Goal: Use online tool/utility: Utilize a website feature to perform a specific function

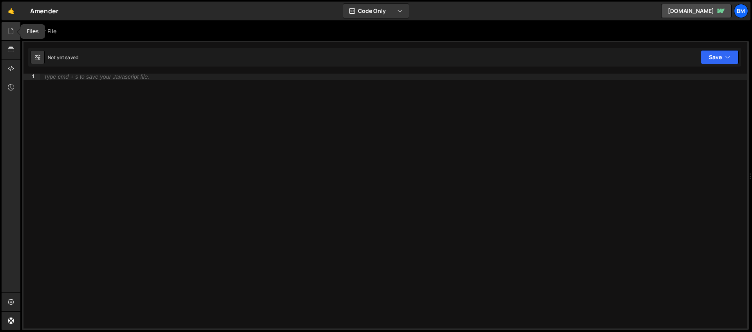
click at [6, 35] on div at bounding box center [11, 31] width 19 height 19
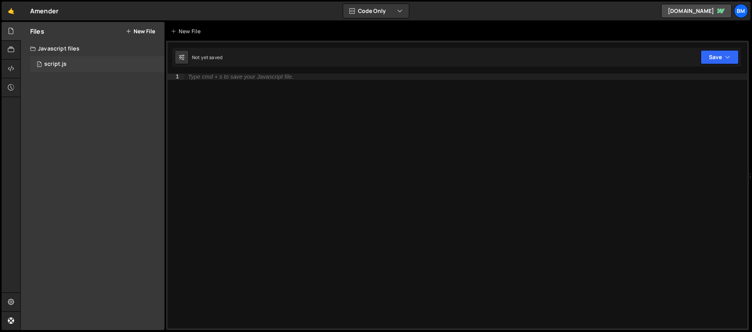
click at [75, 61] on div "1 script.js 0" at bounding box center [97, 64] width 134 height 16
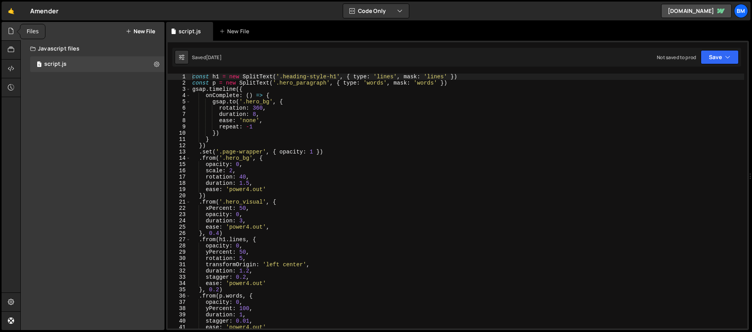
click at [10, 28] on icon at bounding box center [11, 31] width 6 height 9
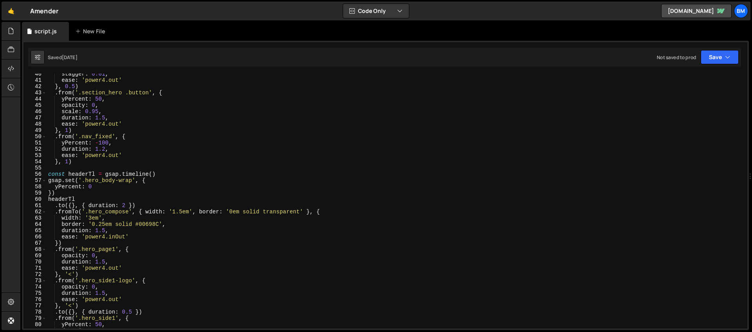
scroll to position [256, 0]
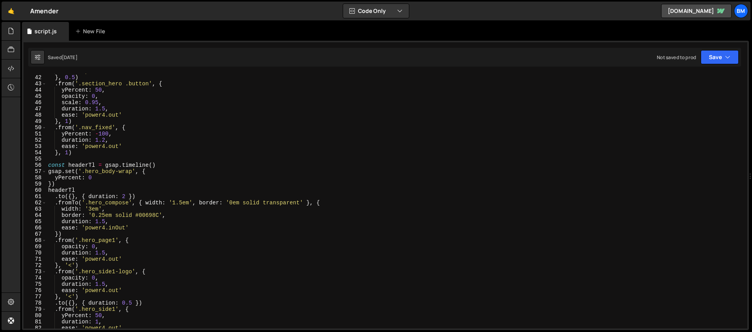
click at [47, 165] on div "ease : 'power4.out' } , 0.5 ) . from ( '.section_hero .button' , { yPercent : 5…" at bounding box center [396, 202] width 698 height 268
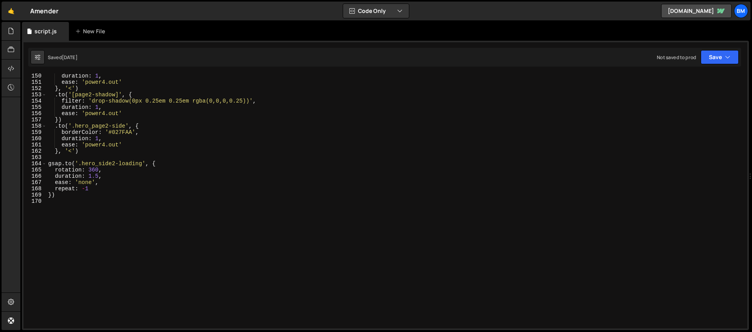
scroll to position [935, 0]
click at [88, 230] on div "duration : 1 , ease : 'power4.out' } , '<' ) . to ( '[page2-shadow]' , { filter…" at bounding box center [396, 207] width 698 height 268
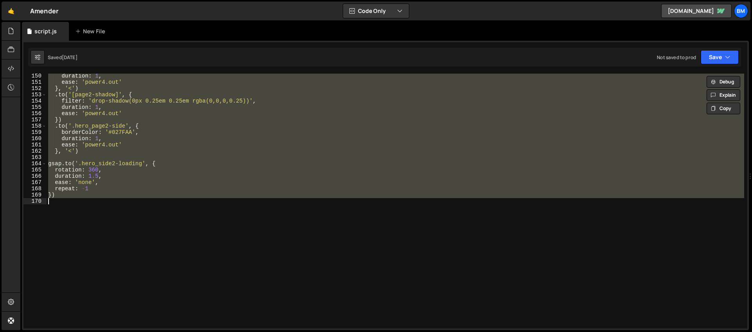
type textarea "// })"
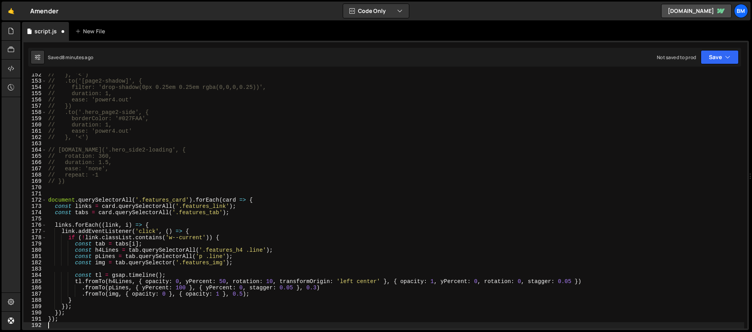
scroll to position [948, 0]
click at [65, 190] on div "// }, '<') // .to('[page2-shadow]', { // filter: 'drop-shadow(0px 0.25em 0.25em…" at bounding box center [396, 206] width 698 height 268
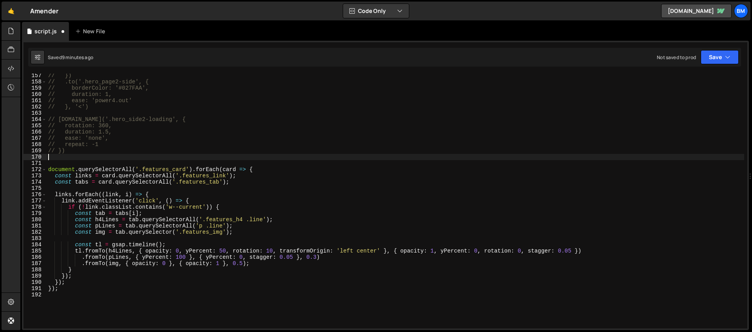
scroll to position [979, 0]
click at [195, 240] on div "// }) // .to('.hero_page2-side', { // borderColor: '#027FAA', // duration: 1, /…" at bounding box center [396, 206] width 698 height 268
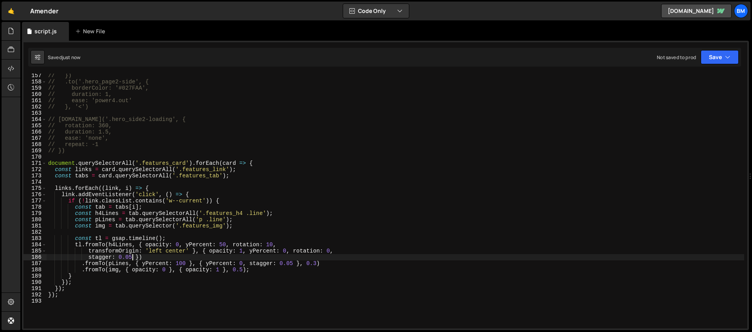
click at [131, 256] on div "// }) // .to('.hero_page2-side', { // borderColor: '#027FAA', // duration: 1, /…" at bounding box center [396, 206] width 698 height 268
click at [244, 270] on div "// }) // .to('.hero_page2-side', { // borderColor: '#027FAA', // duration: 1, /…" at bounding box center [396, 206] width 698 height 268
type textarea ".fromTo(img, { opacity: 0 }, { opacity: 1 }, 0.5);"
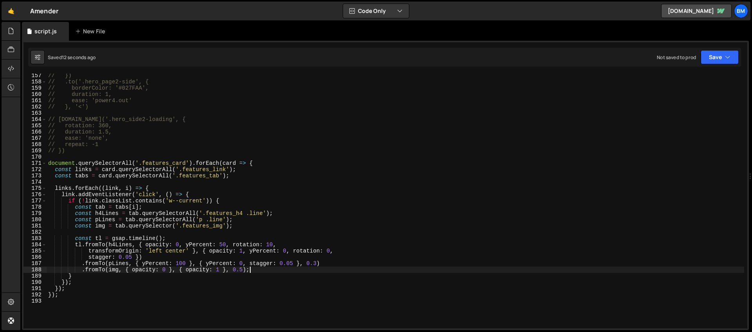
click at [288, 271] on div "// }) // .to('.hero_page2-side', { // borderColor: '#027FAA', // duration: 1, /…" at bounding box center [396, 206] width 698 height 268
click at [187, 270] on div "// }) // .to('.hero_page2-side', { // borderColor: '#027FAA', // duration: 1, /…" at bounding box center [396, 206] width 698 height 268
click at [52, 157] on div "// }) // .to('.hero_page2-side', { // borderColor: '#027FAA', // duration: 1, /…" at bounding box center [396, 206] width 698 height 268
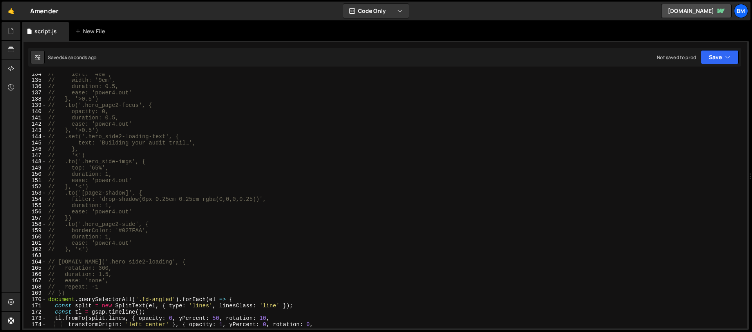
scroll to position [944, 0]
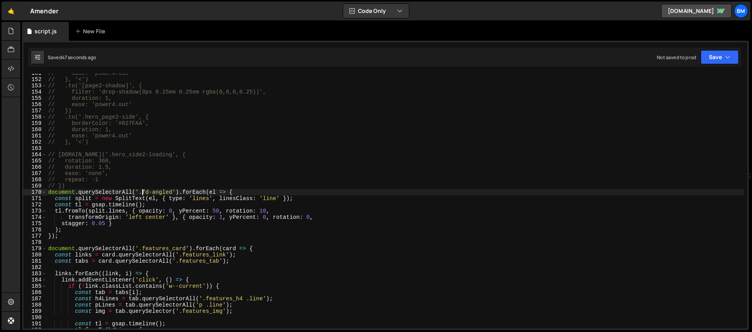
click at [142, 191] on div "// ease: 'power4.out' // }, '<') // .to('[page2-shadow]', { // filter: 'drop-sh…" at bounding box center [396, 204] width 698 height 268
click at [173, 193] on div "// ease: 'power4.out' // }, '<') // .to('[page2-shadow]', { // filter: 'drop-sh…" at bounding box center [396, 204] width 698 height 268
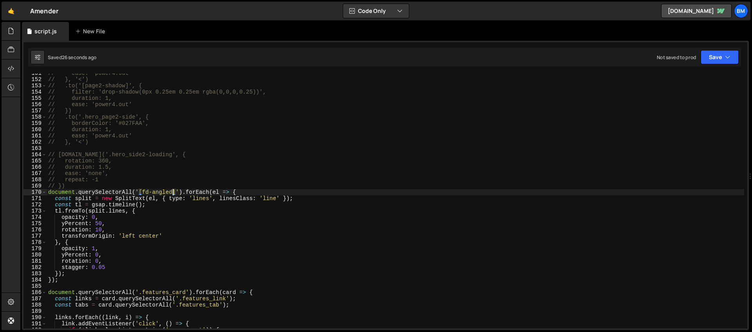
click at [174, 192] on div "// ease: 'power4.out' // }, '<') // .to('[page2-shadow]', { // filter: 'drop-sh…" at bounding box center [396, 204] width 698 height 268
drag, startPoint x: 143, startPoint y: 193, endPoint x: 172, endPoint y: 193, distance: 28.6
click at [172, 193] on div "// ease: 'power4.out' // }, '<') // .to('[page2-shadow]', { // filter: 'drop-sh…" at bounding box center [396, 204] width 698 height 268
paste textarea "tl.fromTo(split.lines,"
click at [171, 209] on div "// ease: 'power4.out' // }, '<') // .to('[page2-shadow]', { // filter: 'drop-sh…" at bounding box center [396, 204] width 698 height 268
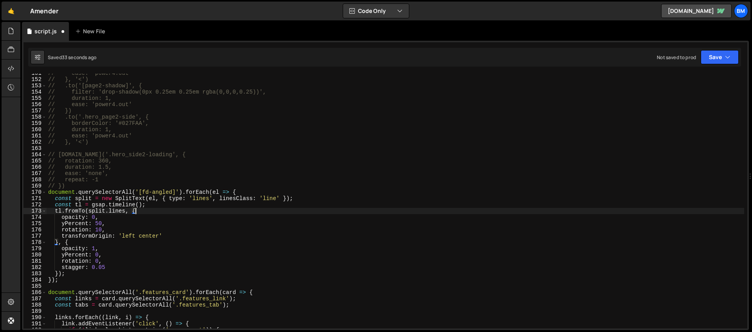
scroll to position [0, 6]
click at [216, 201] on div "// ease: 'power4.out' // }, '<') // .to('[page2-shadow]', { // filter: 'drop-sh…" at bounding box center [396, 204] width 698 height 268
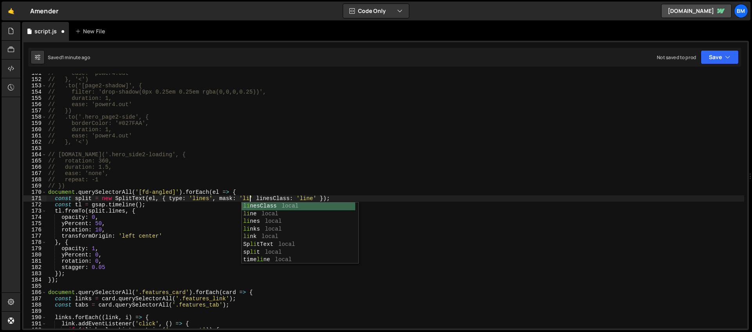
scroll to position [0, 14]
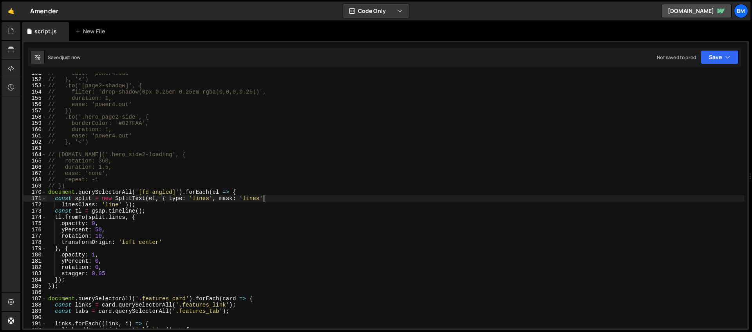
click at [269, 200] on div "// ease: 'power4.out' // }, '<') // .to('[page2-shadow]', { // filter: 'drop-sh…" at bounding box center [396, 204] width 698 height 268
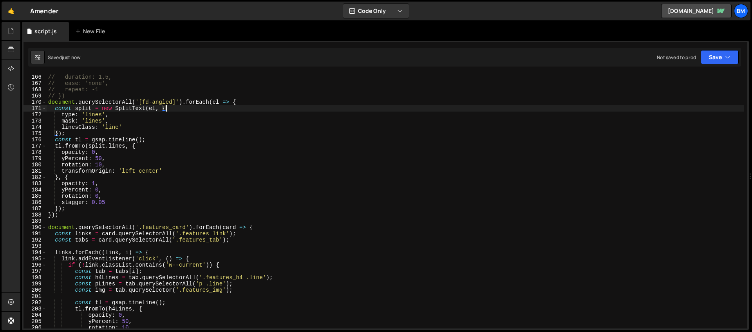
scroll to position [1042, 0]
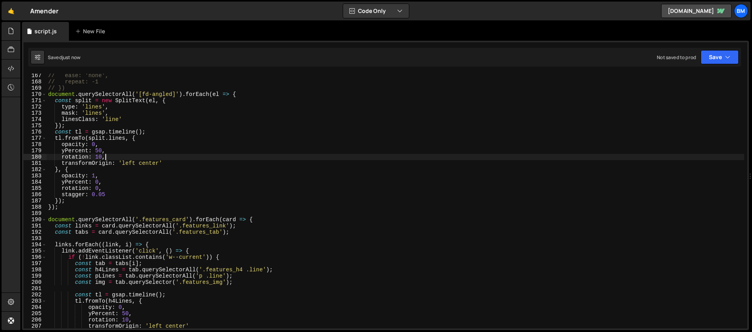
click at [163, 159] on div "// ease: 'none', // repeat: -1 // }) document . querySelectorAll ( '[fd-angled]…" at bounding box center [396, 206] width 698 height 268
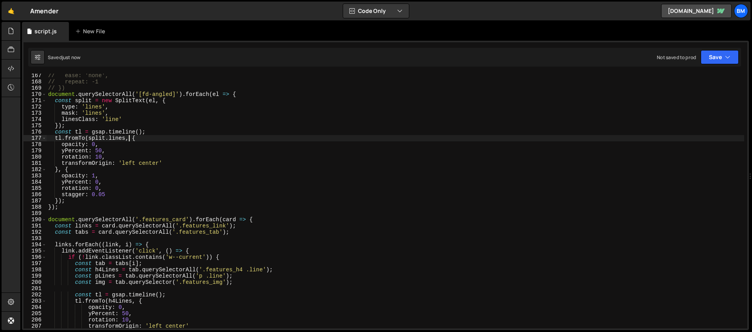
click at [129, 137] on div "// ease: 'none', // repeat: -1 // }) document . querySelectorAll ( '[fd-angled]…" at bounding box center [396, 206] width 698 height 268
click at [139, 134] on div "// ease: 'none', // repeat: -1 // }) document . querySelectorAll ( '[fd-angled]…" at bounding box center [396, 208] width 698 height 268
type textarea "const tl = gsap.timeline({);"
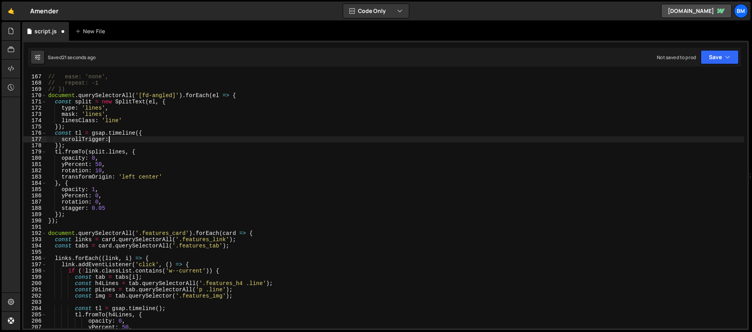
scroll to position [0, 4]
type textarea "scrollTrigger: {"
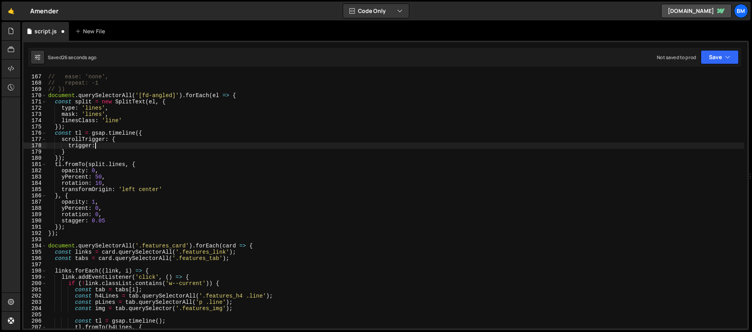
scroll to position [0, 3]
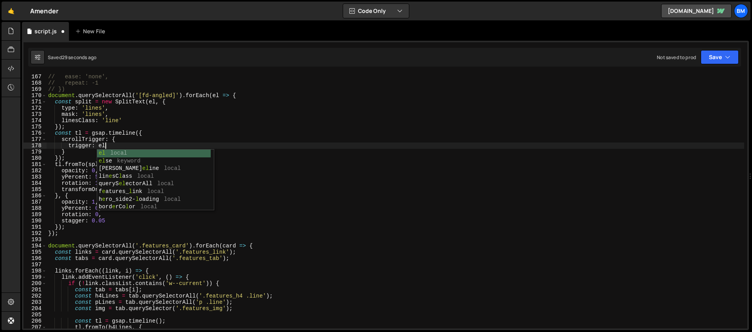
type textarea "trigger: el,"
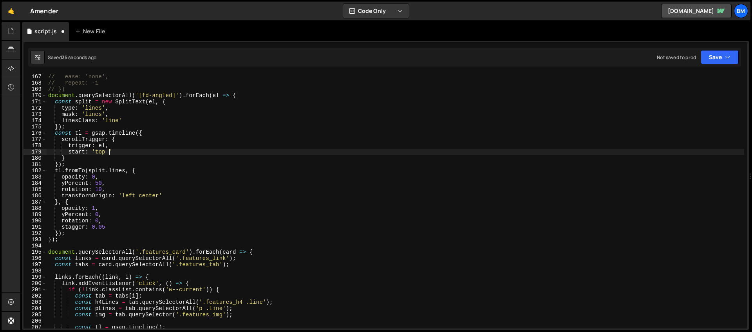
scroll to position [0, 4]
type textarea "start: 'top 80%',"
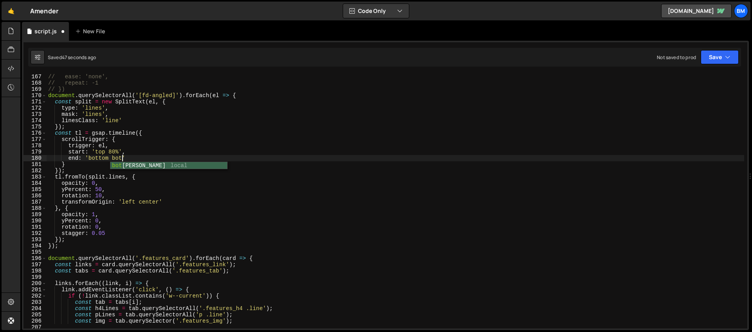
scroll to position [0, 5]
click at [136, 159] on div "// ease: 'none', // repeat: -1 // }) document . querySelectorAll ( '[fd-angled]…" at bounding box center [396, 208] width 698 height 268
type textarea "end: 'bottom bottom',"
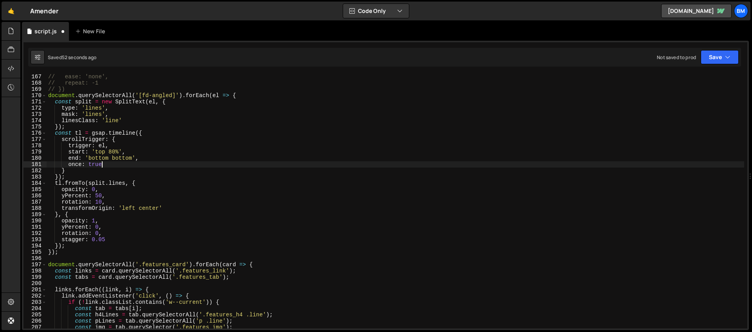
scroll to position [0, 3]
click at [102, 221] on div "// ease: 'none', // repeat: -1 // }) document . querySelectorAll ( '[fd-angled]…" at bounding box center [396, 208] width 698 height 268
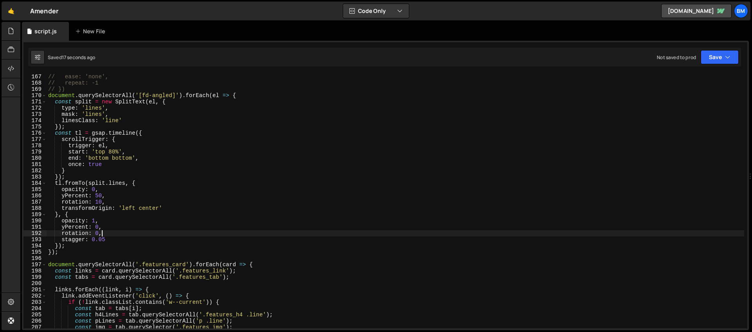
click at [109, 232] on div "// ease: 'none', // repeat: -1 // }) document . querySelectorAll ( '[fd-angled]…" at bounding box center [396, 208] width 698 height 268
type textarea "rotation: 0,"
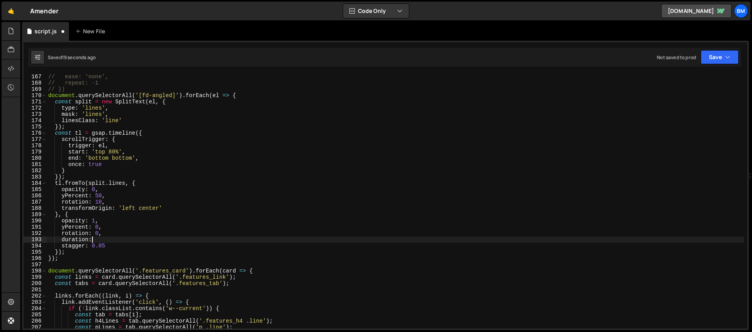
scroll to position [0, 3]
type textarea "duration: 1,"
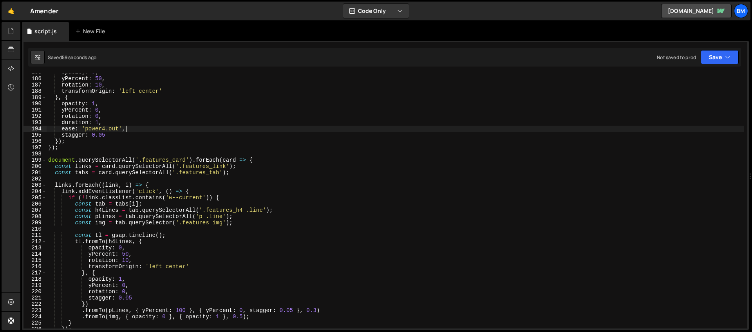
scroll to position [1158, 0]
click at [50, 162] on div "opacity : 0 , yPercent : 50 , rotation : 10 , transformOrigin : 'left center' }…" at bounding box center [396, 203] width 698 height 268
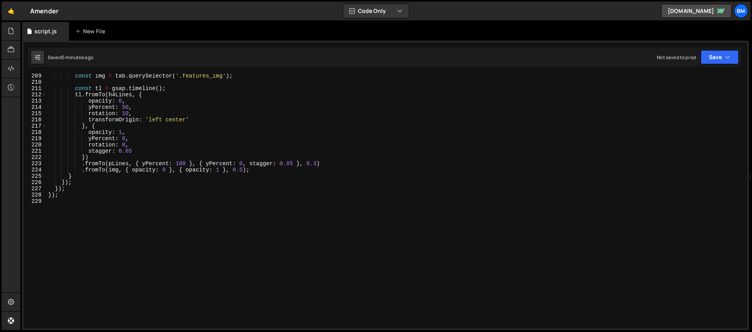
click at [99, 236] on div "const img = tab . querySelector ( '.features_img' ) ; const tl = gsap . timelin…" at bounding box center [396, 207] width 698 height 268
type textarea "});"
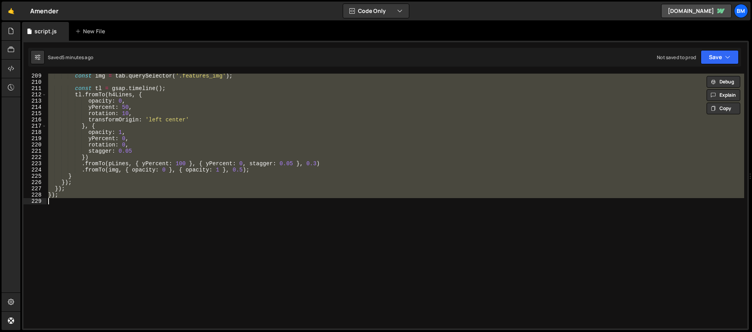
paste textarea
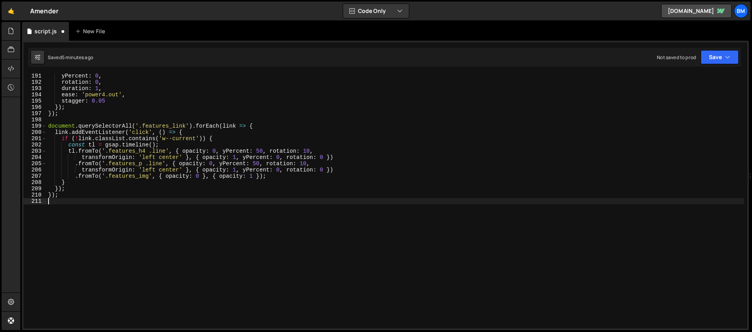
scroll to position [1192, 0]
click at [261, 176] on div "yPercent : 0 , rotation : 0 , duration : 1 , ease : 'power4.out' , stagger : 0.…" at bounding box center [396, 207] width 698 height 268
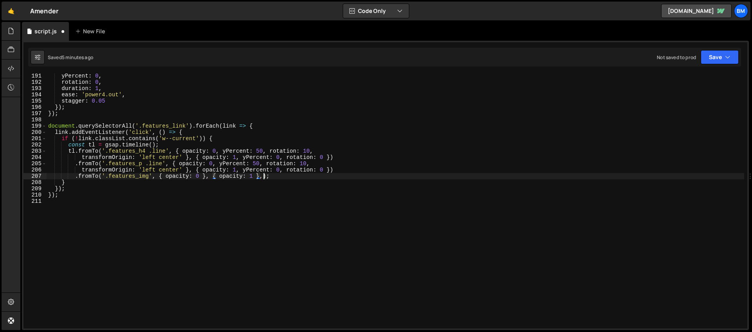
scroll to position [0, 15]
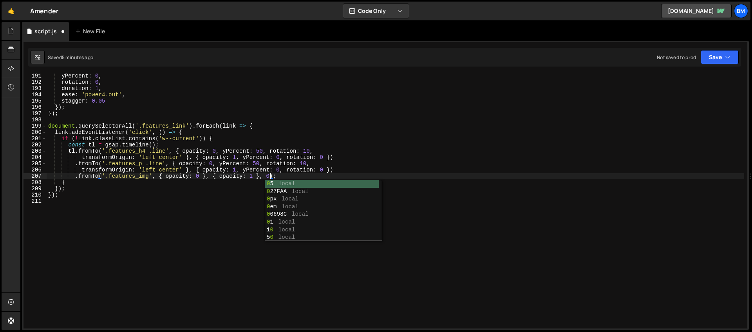
click at [251, 157] on div "yPercent : 0 , rotation : 0 , duration : 1 , ease : 'power4.out' , stagger : 0.…" at bounding box center [396, 207] width 698 height 268
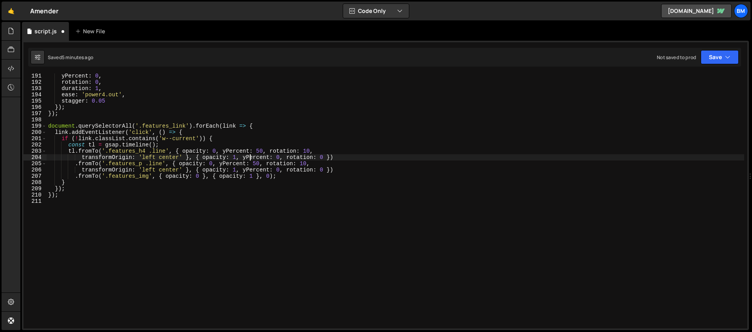
click at [313, 166] on div "yPercent : 0 , rotation : 0 , duration : 1 , ease : 'power4.out' , stagger : 0.…" at bounding box center [396, 207] width 698 height 268
click at [192, 169] on div "yPercent : 0 , rotation : 0 , duration : 1 , ease : 'power4.out' , stagger : 0.…" at bounding box center [396, 207] width 698 height 268
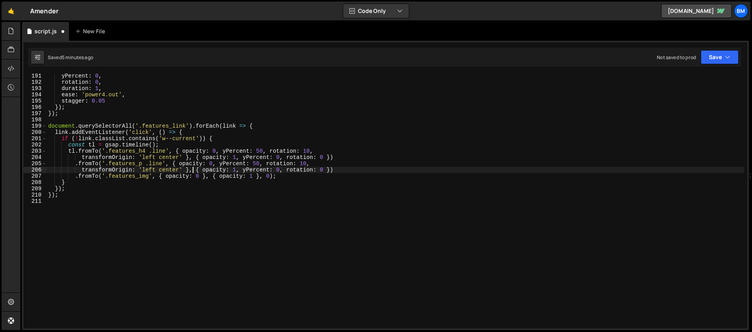
scroll to position [0, 3]
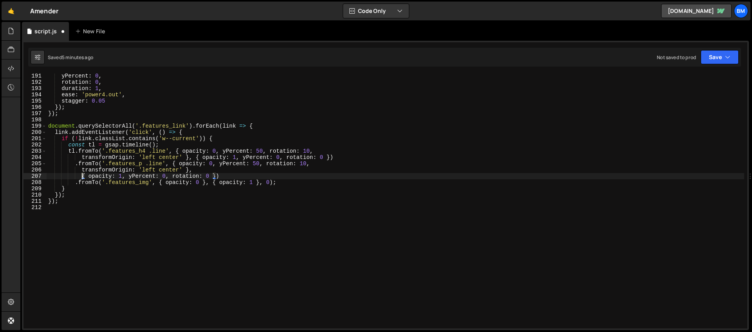
click at [194, 159] on div "yPercent : 0 , rotation : 0 , duration : 1 , ease : 'power4.out' , stagger : 0.…" at bounding box center [396, 207] width 698 height 268
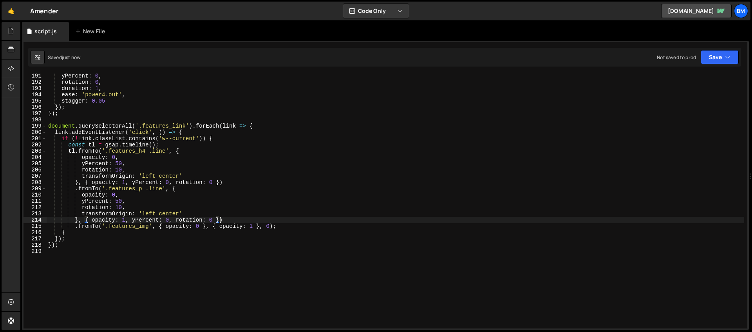
click at [220, 220] on div "yPercent : 0 , rotation : 0 , duration : 1 , ease : 'power4.out' , stagger : 0.…" at bounding box center [396, 207] width 698 height 268
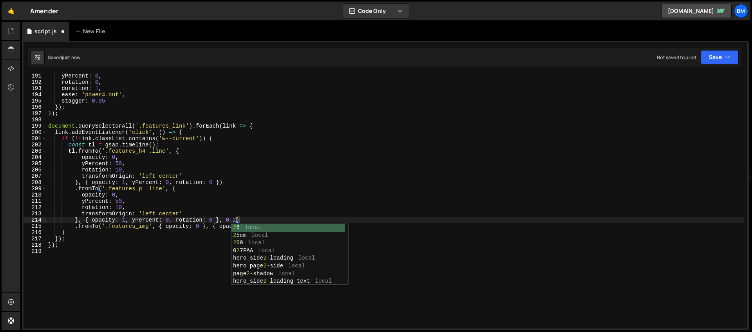
click at [127, 209] on div "yPercent : 0 , rotation : 0 , duration : 1 , ease : 'power4.out' , stagger : 0.…" at bounding box center [396, 207] width 698 height 268
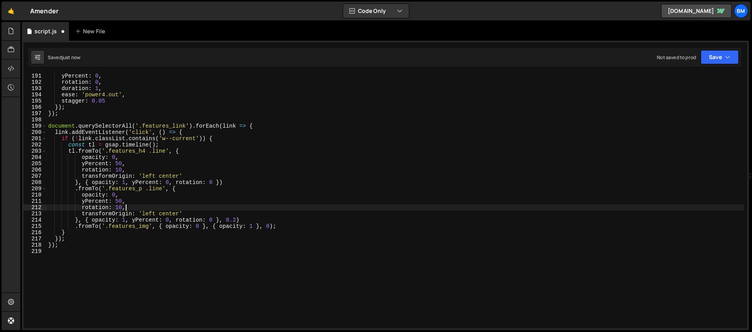
scroll to position [0, 5]
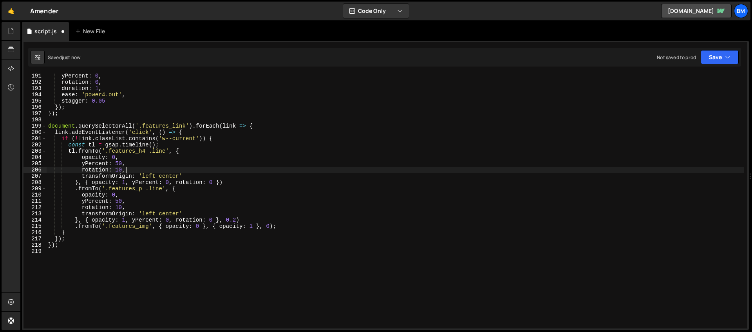
click at [141, 167] on div "yPercent : 0 , rotation : 0 , duration : 1 , ease : 'power4.out' , stagger : 0.…" at bounding box center [396, 207] width 698 height 268
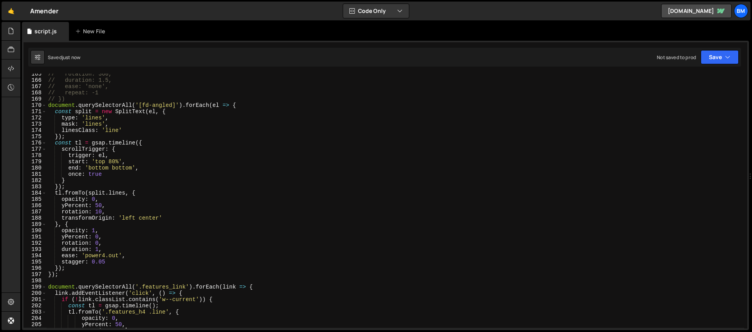
scroll to position [1023, 0]
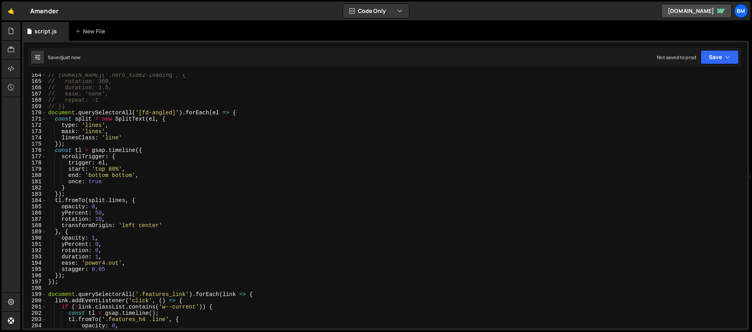
click at [252, 109] on div "// [DOMAIN_NAME]('.hero_side2-loading', { // rotation: 360, // duration: 1.5, /…" at bounding box center [396, 206] width 698 height 268
click at [240, 116] on div "// [DOMAIN_NAME]('.hero_side2-loading', { // rotation: 360, // duration: 1.5, /…" at bounding box center [396, 206] width 698 height 268
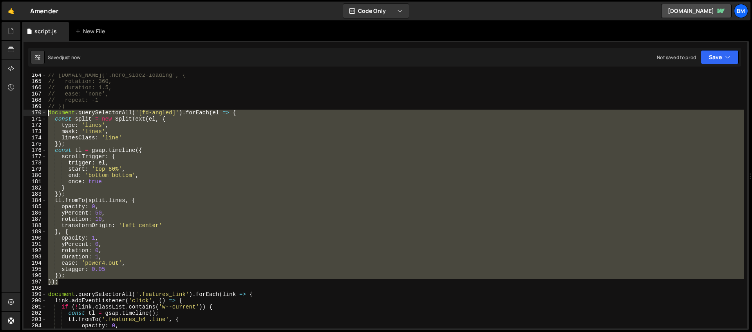
drag, startPoint x: 61, startPoint y: 283, endPoint x: 25, endPoint y: 115, distance: 172.2
click at [25, 115] on div "document.querySelectorAll('[fd-angled]').forEach(el => { 164 165 166 167 168 16…" at bounding box center [386, 201] width 724 height 255
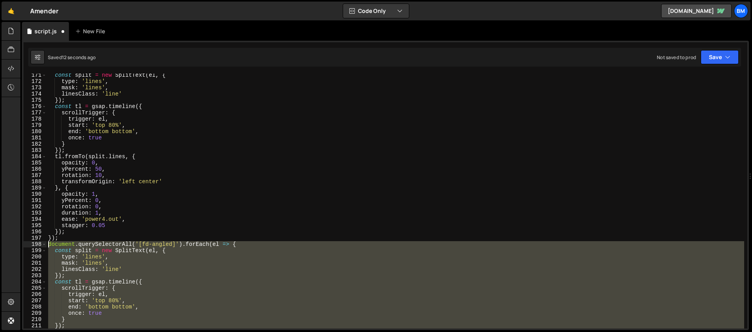
scroll to position [1114, 0]
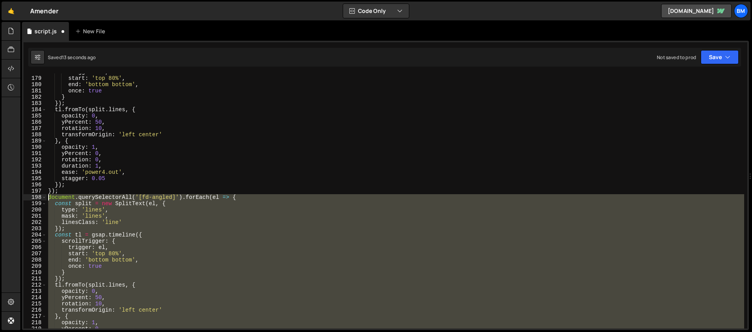
click at [175, 197] on div "trigger : el , start : 'top 80%' , end : 'bottom bottom' , once : true } }) ; t…" at bounding box center [396, 201] width 698 height 255
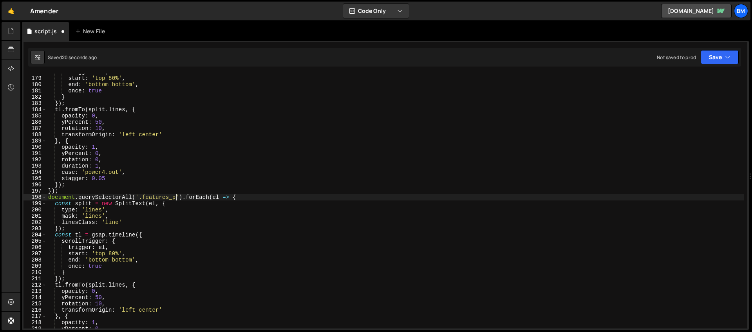
scroll to position [1155, 0]
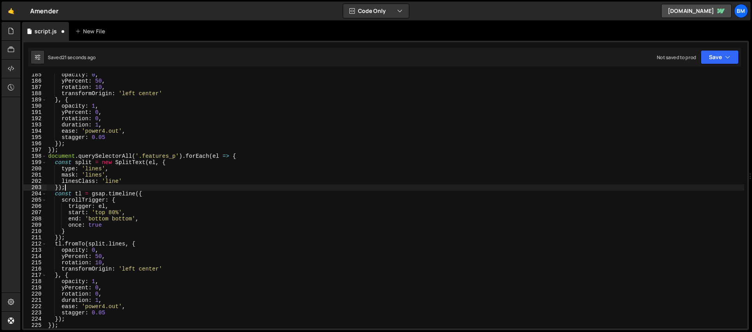
click at [122, 185] on div "opacity : 0 , yPercent : 50 , rotation : 10 , transformOrigin : 'left center' }…" at bounding box center [396, 206] width 698 height 268
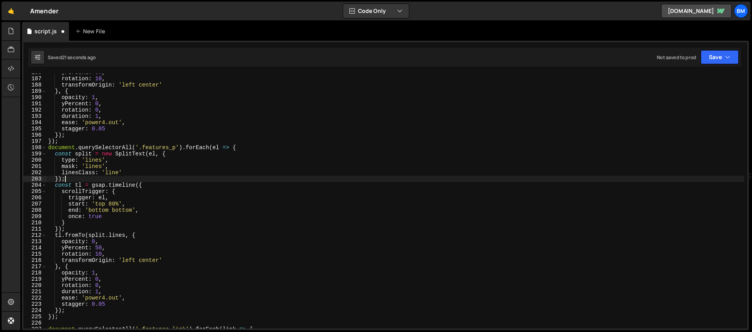
scroll to position [1186, 0]
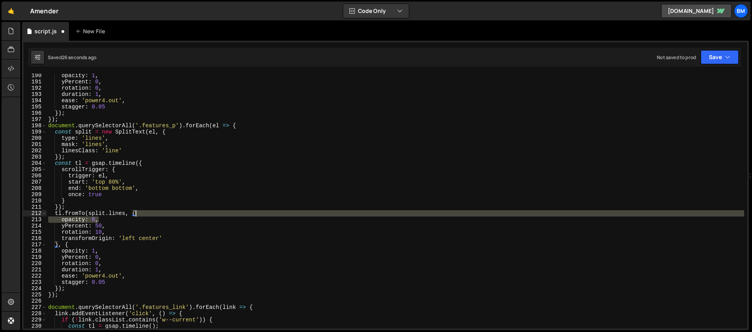
drag, startPoint x: 104, startPoint y: 218, endPoint x: 148, endPoint y: 215, distance: 44.3
click at [148, 215] on div "opacity : 1 , yPercent : 0 , rotation : 0 , duration : 1 , ease : 'power4.out' …" at bounding box center [396, 206] width 698 height 268
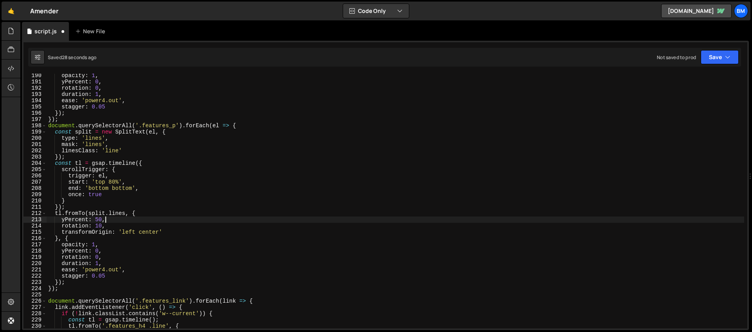
click at [114, 218] on div "opacity : 1 , yPercent : 0 , rotation : 0 , duration : 1 , ease : 'power4.out' …" at bounding box center [396, 206] width 698 height 268
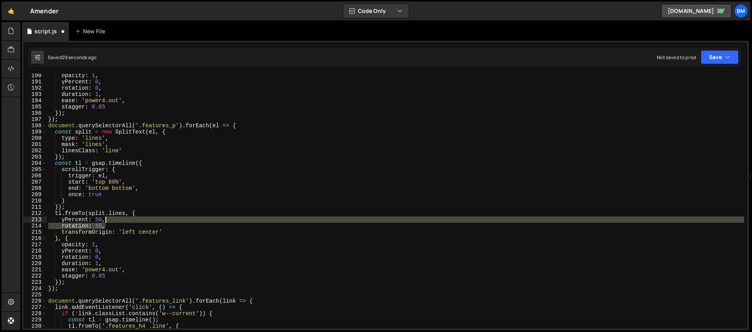
click at [108, 222] on div "opacity : 1 , yPercent : 0 , rotation : 0 , duration : 1 , ease : 'power4.out' …" at bounding box center [396, 206] width 698 height 268
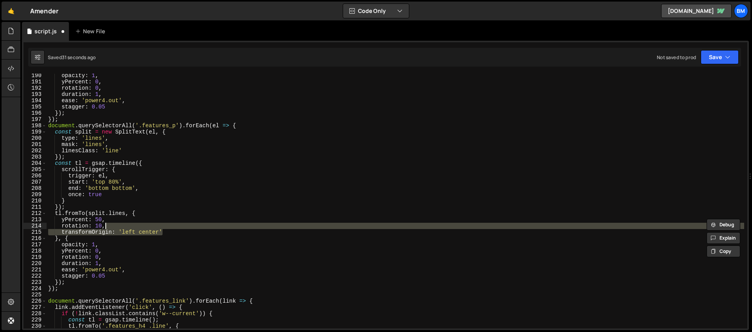
drag, startPoint x: 167, startPoint y: 232, endPoint x: 163, endPoint y: 226, distance: 6.9
click at [163, 226] on div "opacity : 1 , yPercent : 0 , rotation : 0 , duration : 1 , ease : 'power4.out' …" at bounding box center [396, 206] width 698 height 268
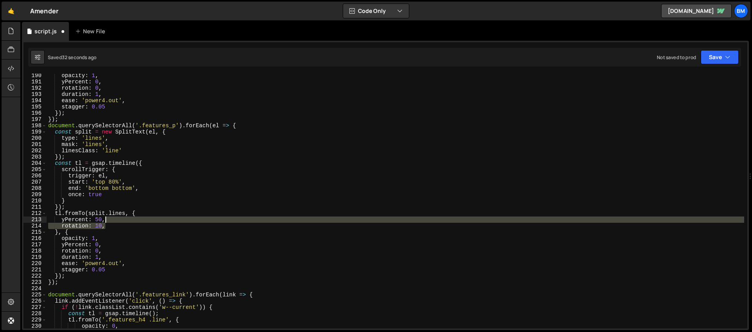
click at [118, 222] on div "opacity : 1 , yPercent : 0 , rotation : 0 , duration : 1 , ease : 'power4.out' …" at bounding box center [396, 206] width 698 height 268
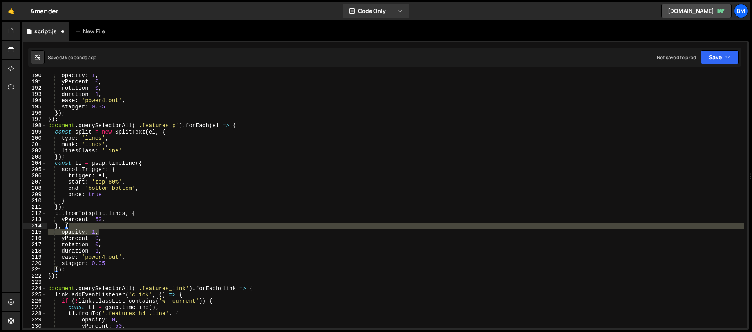
click at [101, 228] on div "opacity : 1 , yPercent : 0 , rotation : 0 , duration : 1 , ease : 'power4.out' …" at bounding box center [396, 206] width 698 height 268
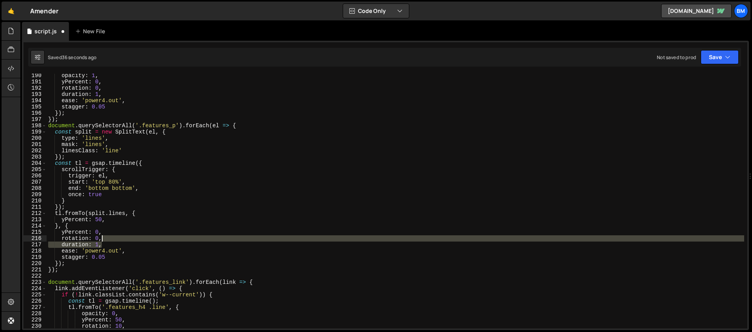
click at [106, 241] on div "opacity : 1 , yPercent : 0 , rotation : 0 , duration : 1 , ease : 'power4.out' …" at bounding box center [396, 206] width 698 height 268
click at [105, 235] on div "opacity : 1 , yPercent : 0 , rotation : 0 , duration : 1 , ease : 'power4.out' …" at bounding box center [396, 206] width 698 height 268
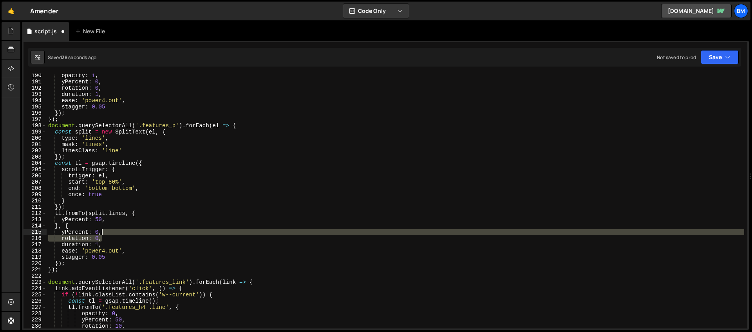
drag, startPoint x: 108, startPoint y: 239, endPoint x: 108, endPoint y: 234, distance: 5.5
click at [108, 234] on div "opacity : 1 , yPercent : 0 , rotation : 0 , duration : 1 , ease : 'power4.out' …" at bounding box center [396, 206] width 698 height 268
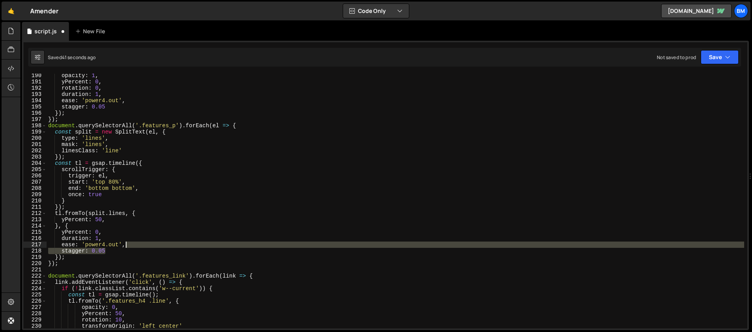
drag, startPoint x: 109, startPoint y: 250, endPoint x: 137, endPoint y: 248, distance: 28.3
click at [137, 248] on div "opacity : 1 , yPercent : 0 , rotation : 0 , duration : 1 , ease : 'power4.out' …" at bounding box center [396, 206] width 698 height 268
click at [99, 229] on div "opacity : 1 , yPercent : 0 , rotation : 0 , duration : 1 , ease : 'power4.out' …" at bounding box center [396, 206] width 698 height 268
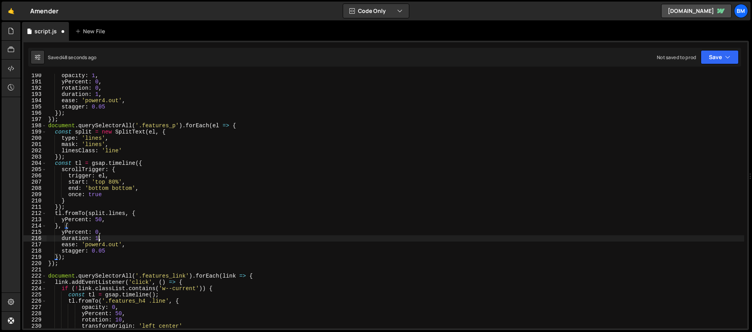
click at [99, 237] on div "opacity : 1 , yPercent : 0 , rotation : 0 , duration : 1 , ease : 'power4.out' …" at bounding box center [396, 206] width 698 height 268
click at [99, 230] on div "opacity : 1 , yPercent : 0 , rotation : 0 , duration : 1 , ease : 'power4.out' …" at bounding box center [396, 206] width 698 height 268
click at [99, 220] on div "opacity : 1 , yPercent : 0 , rotation : 0 , duration : 1 , ease : 'power4.out' …" at bounding box center [396, 206] width 698 height 268
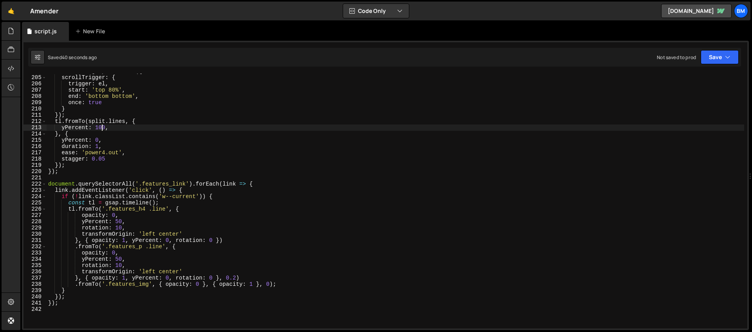
scroll to position [1334, 0]
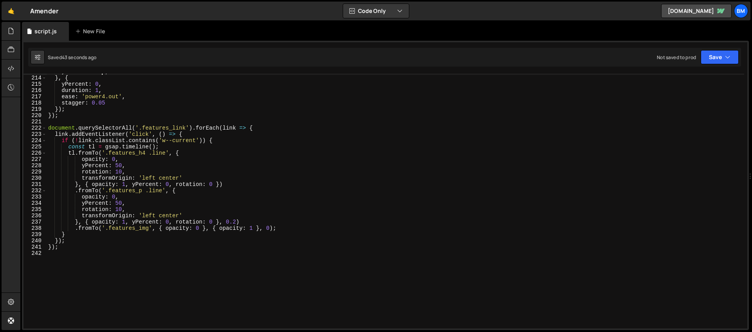
click at [149, 224] on div "yPercent : 100 , } , { yPercent : 0 , duration : 1 , ease : 'power4.out' , stag…" at bounding box center [396, 203] width 698 height 268
click at [190, 231] on div "yPercent : 100 , } , { yPercent : 0 , duration : 1 , ease : 'power4.out' , stag…" at bounding box center [396, 203] width 698 height 268
click at [254, 228] on div "yPercent : 100 , } , { yPercent : 0 , duration : 1 , ease : 'power4.out' , stag…" at bounding box center [396, 203] width 698 height 268
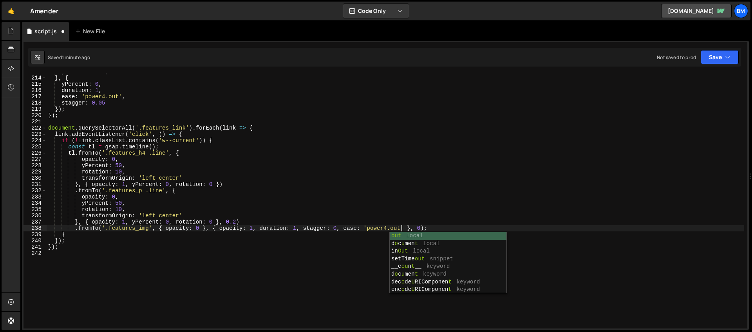
scroll to position [0, 25]
click at [167, 206] on div "yPercent : 100 , } , { yPercent : 0 , duration : 1 , ease : 'power4.out' , stag…" at bounding box center [396, 203] width 698 height 268
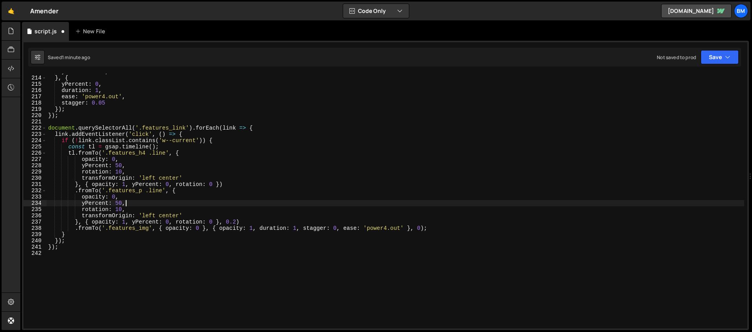
click at [142, 210] on div "yPercent : 100 , } , { yPercent : 0 , duration : 1 , ease : 'power4.out' , stag…" at bounding box center [396, 203] width 698 height 268
click at [190, 217] on div "yPercent : 100 , } , { yPercent : 0 , duration : 1 , ease : 'power4.out' , stag…" at bounding box center [396, 203] width 698 height 268
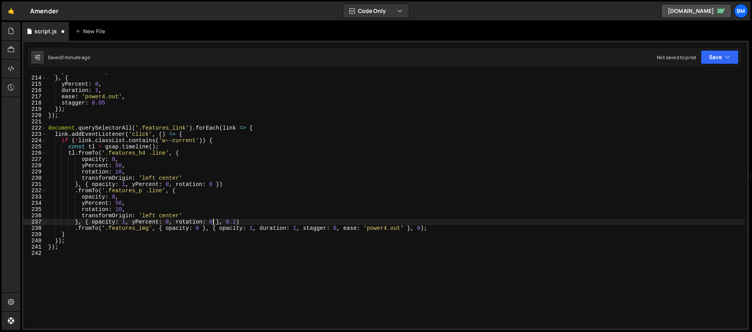
click at [213, 222] on div "yPercent : 100 , } , { yPercent : 0 , duration : 1 , ease : 'power4.out' , stag…" at bounding box center [396, 203] width 698 height 268
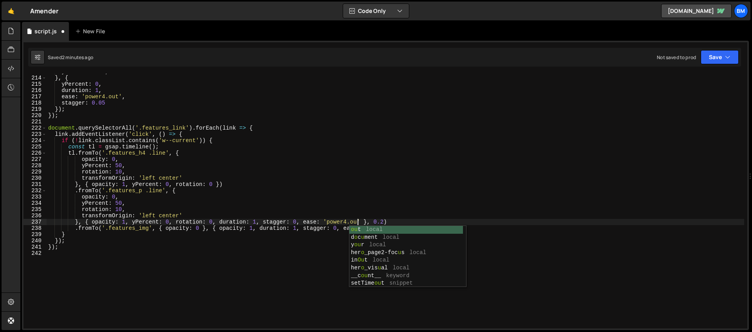
scroll to position [0, 22]
click at [177, 208] on div "yPercent : 100 , } , { yPercent : 0 , duration : 1 , ease : 'power4.out' , stag…" at bounding box center [396, 203] width 698 height 268
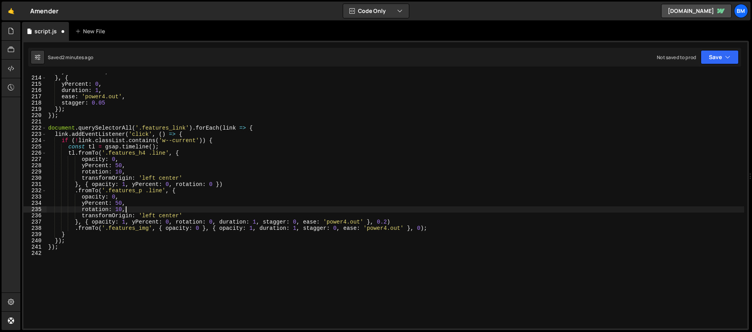
click at [173, 184] on div "yPercent : 100 , } , { yPercent : 0 , duration : 1 , ease : 'power4.out' , stag…" at bounding box center [396, 203] width 698 height 268
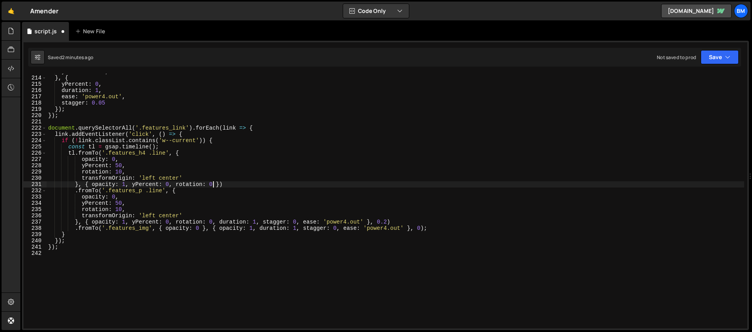
click at [213, 183] on div "yPercent : 100 , } , { yPercent : 0 , duration : 1 , ease : 'power4.out' , stag…" at bounding box center [396, 203] width 698 height 268
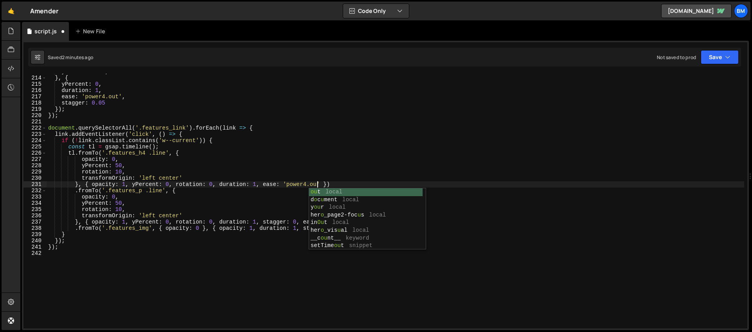
scroll to position [0, 19]
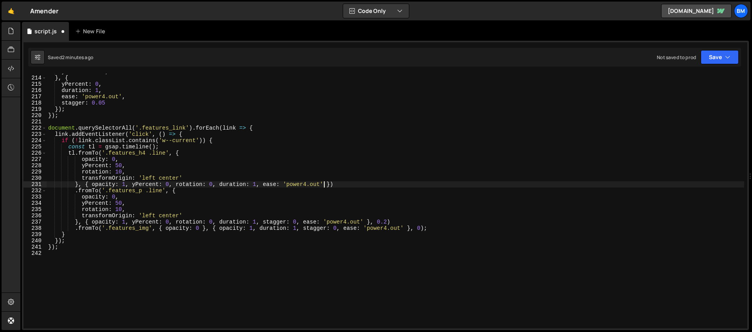
click at [324, 185] on div "yPercent : 100 , } , { yPercent : 0 , duration : 1 , ease : 'power4.out' , stag…" at bounding box center [396, 203] width 698 height 268
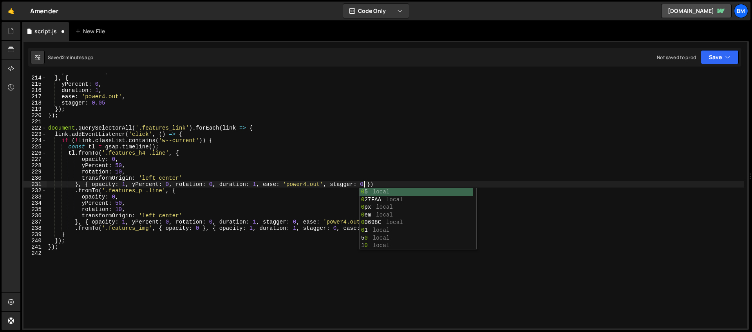
scroll to position [0, 19]
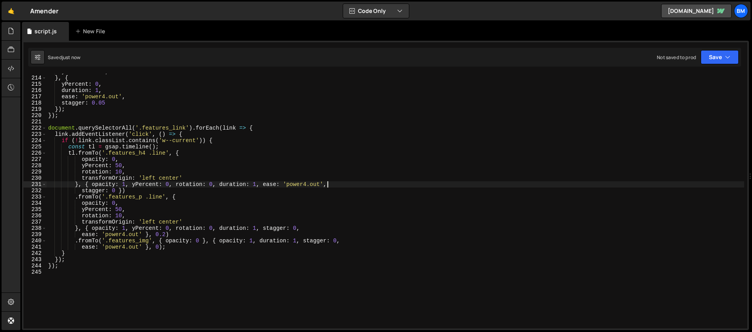
click at [154, 204] on div "yPercent : 100 , } , { yPercent : 0 , duration : 1 , ease : 'power4.out' , stag…" at bounding box center [396, 203] width 698 height 268
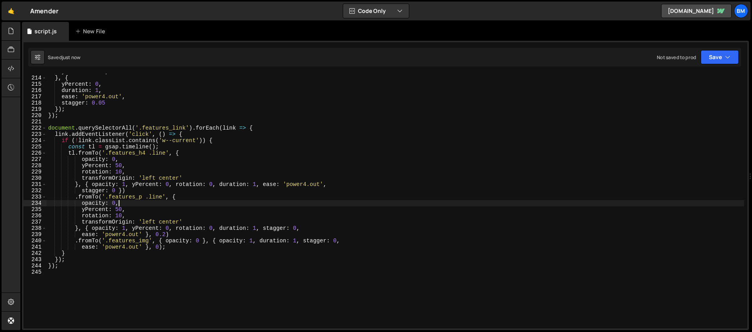
scroll to position [0, 5]
click at [133, 197] on div "yPercent : 100 , } , { yPercent : 0 , duration : 1 , ease : 'power4.out' , stag…" at bounding box center [396, 203] width 698 height 268
click at [149, 215] on div "yPercent : 100 , } , { yPercent : 0 , duration : 1 , ease : 'power4.out' , stag…" at bounding box center [396, 203] width 698 height 268
click at [134, 207] on div "yPercent : 100 , } , { yPercent : 0 , duration : 1 , ease : 'power4.out' , stag…" at bounding box center [396, 203] width 698 height 268
click at [151, 222] on div "yPercent : 100 , } , { yPercent : 0 , duration : 1 , ease : 'power4.out' , stag…" at bounding box center [396, 203] width 698 height 268
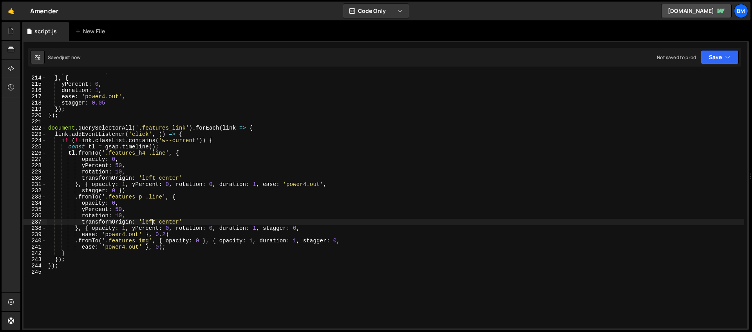
click at [209, 220] on div "yPercent : 100 , } , { yPercent : 0 , duration : 1 , ease : 'power4.out' , stag…" at bounding box center [396, 203] width 698 height 268
click at [275, 232] on div "yPercent : 100 , } , { yPercent : 0 , duration : 1 , ease : 'power4.out' , stag…" at bounding box center [396, 203] width 698 height 268
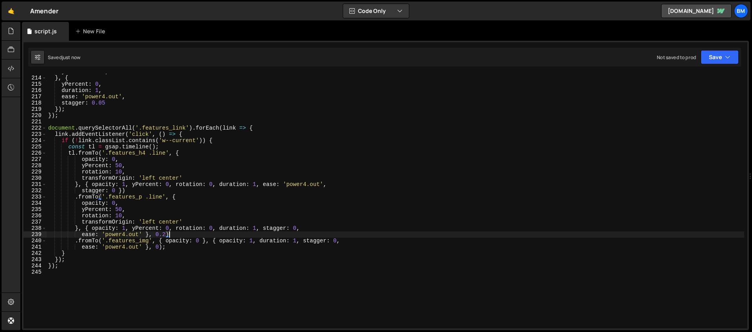
click at [156, 239] on div "yPercent : 100 , } , { yPercent : 0 , duration : 1 , ease : 'power4.out' , stag…" at bounding box center [396, 203] width 698 height 268
click at [110, 241] on div "yPercent : 100 , } , { yPercent : 0 , duration : 1 , ease : 'power4.out' , stag…" at bounding box center [396, 203] width 698 height 268
click at [128, 244] on div "yPercent : 100 , } , { yPercent : 0 , duration : 1 , ease : 'power4.out' , stag…" at bounding box center [396, 203] width 698 height 268
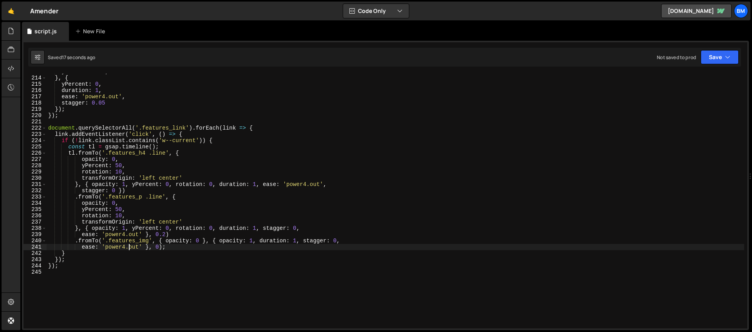
click at [126, 250] on div "yPercent : 100 , } , { yPercent : 0 , duration : 1 , ease : 'power4.out' , stag…" at bounding box center [396, 203] width 698 height 268
click at [145, 245] on div "yPercent : 100 , } , { yPercent : 0 , duration : 1 , ease : 'power4.out' , stag…" at bounding box center [396, 203] width 698 height 268
click at [152, 240] on div "yPercent : 100 , } , { yPercent : 0 , duration : 1 , ease : 'power4.out' , stag…" at bounding box center [396, 203] width 698 height 268
click at [150, 242] on div "yPercent : 100 , } , { yPercent : 0 , duration : 1 , ease : 'power4.out' , stag…" at bounding box center [396, 203] width 698 height 268
click at [109, 241] on div "yPercent : 100 , } , { yPercent : 0 , duration : 1 , ease : 'power4.out' , stag…" at bounding box center [396, 203] width 698 height 268
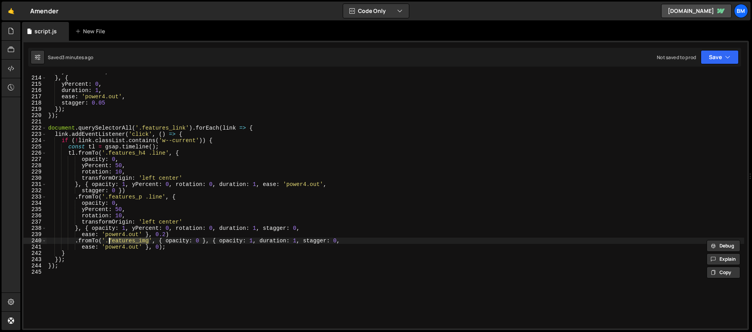
paste textarea "tab-right"
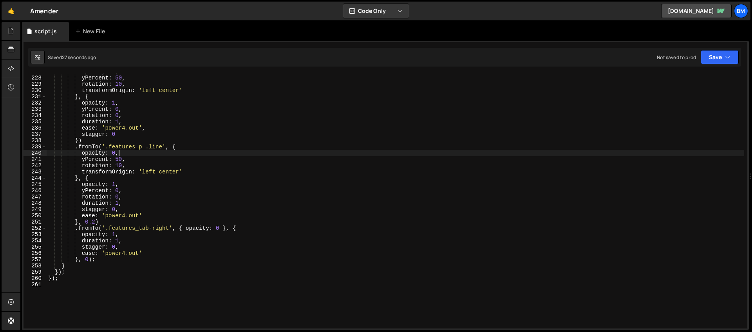
scroll to position [1387, 0]
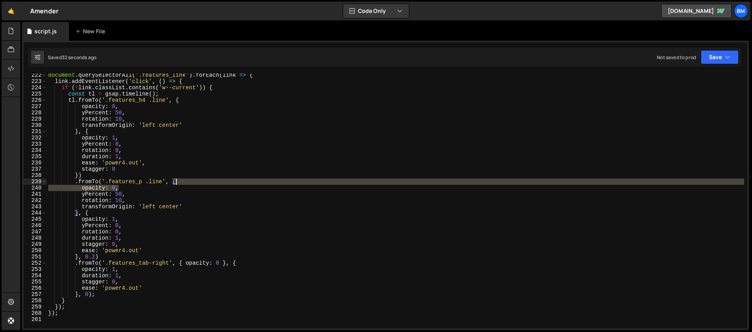
drag, startPoint x: 122, startPoint y: 189, endPoint x: 190, endPoint y: 184, distance: 68.3
click at [190, 184] on div "document . querySelectorAll ( '.features_link' ) . forEach ( link => { link . a…" at bounding box center [396, 206] width 698 height 268
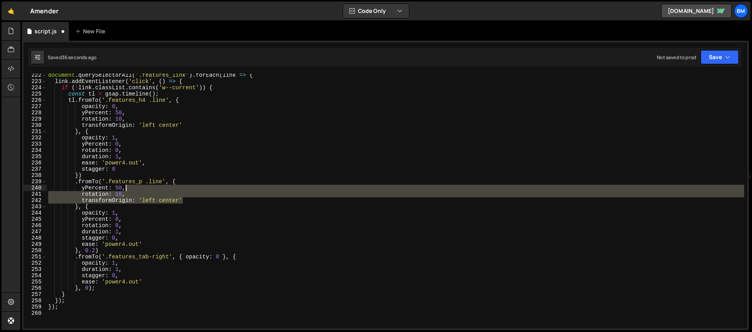
drag, startPoint x: 195, startPoint y: 199, endPoint x: 191, endPoint y: 190, distance: 9.5
click at [191, 190] on div "document . querySelectorAll ( '.features_link' ) . forEach ( link => { link . a…" at bounding box center [396, 206] width 698 height 268
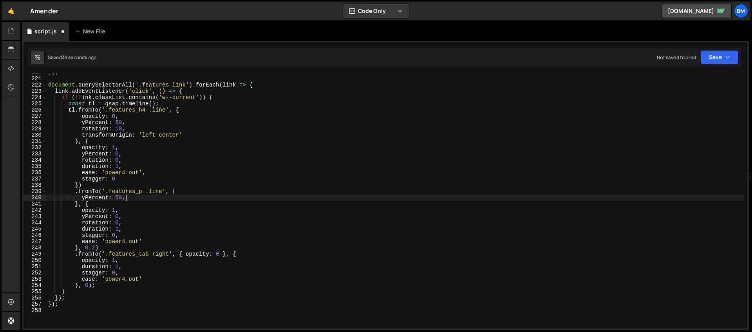
scroll to position [1377, 0]
click at [118, 197] on div "}) ; document . querySelectorAll ( '.features_link' ) . forEach ( link => { lin…" at bounding box center [396, 203] width 698 height 268
click at [84, 193] on div "}) ; document . querySelectorAll ( '.features_link' ) . forEach ( link => { lin…" at bounding box center [396, 203] width 698 height 268
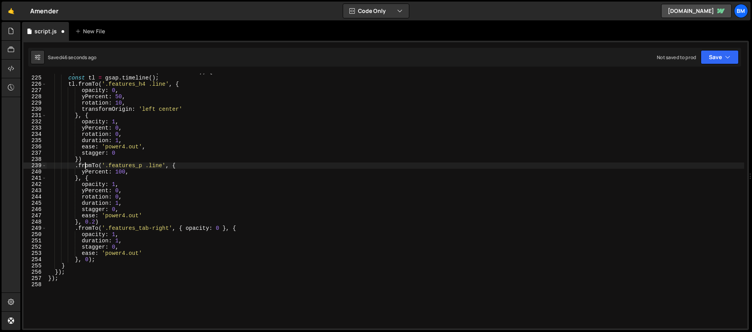
scroll to position [1403, 0]
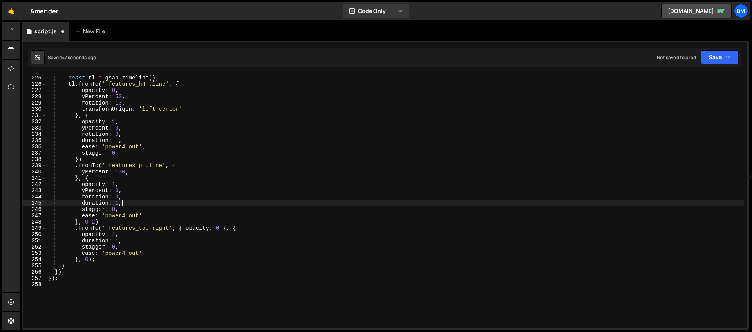
click at [126, 201] on div "if ( ! link . classList . contains ( 'w--current' )) { const tl = gsap . timeli…" at bounding box center [396, 203] width 698 height 268
click at [123, 188] on div "if ( ! link . classList . contains ( 'w--current' )) { const tl = gsap . timeli…" at bounding box center [396, 203] width 698 height 268
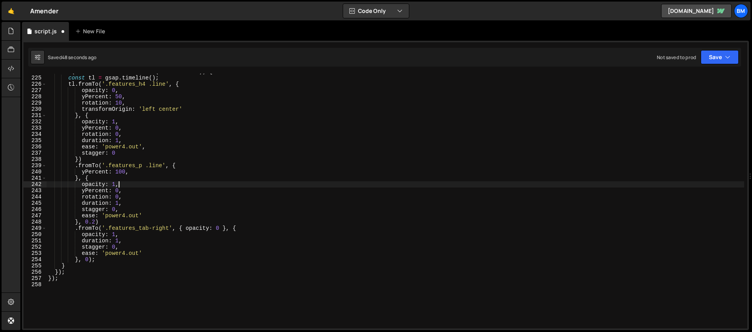
click at [122, 183] on div "if ( ! link . classList . contains ( 'w--current' )) { const tl = gsap . timeli…" at bounding box center [396, 203] width 698 height 268
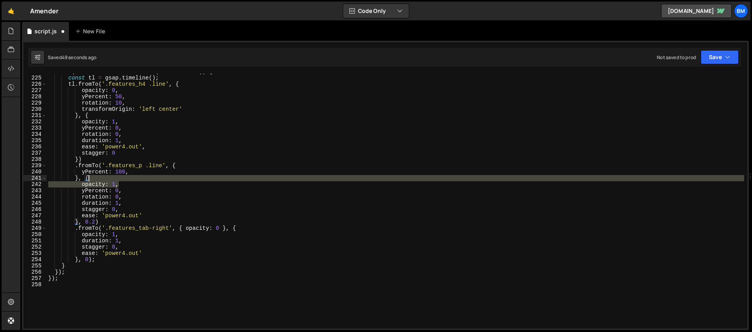
click at [121, 180] on div "if ( ! link . classList . contains ( 'w--current' )) { const tl = gsap . timeli…" at bounding box center [396, 203] width 698 height 268
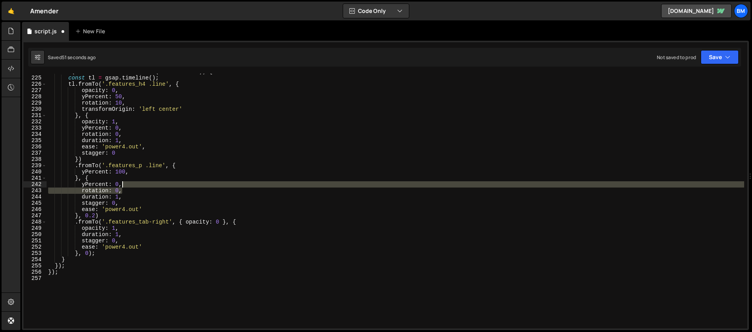
drag, startPoint x: 124, startPoint y: 191, endPoint x: 127, endPoint y: 186, distance: 5.6
click at [127, 186] on div "if ( ! link . classList . contains ( 'w--current' )) { const tl = gsap . timeli…" at bounding box center [396, 203] width 698 height 268
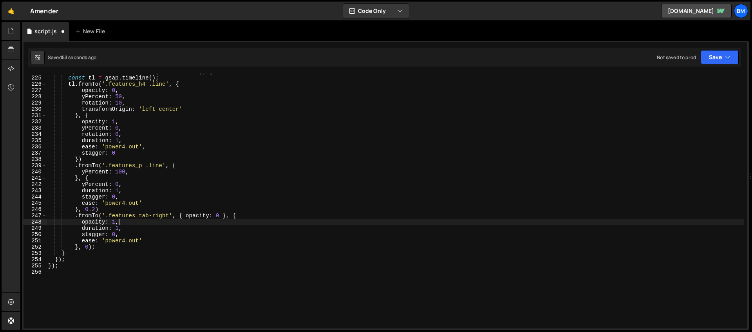
click at [118, 225] on div "if ( ! link . classList . contains ( 'w--current' )) { const tl = gsap . timeli…" at bounding box center [396, 203] width 698 height 268
click at [221, 212] on div "if ( ! link . classList . contains ( 'w--current' )) { const tl = gsap . timeli…" at bounding box center [396, 203] width 698 height 268
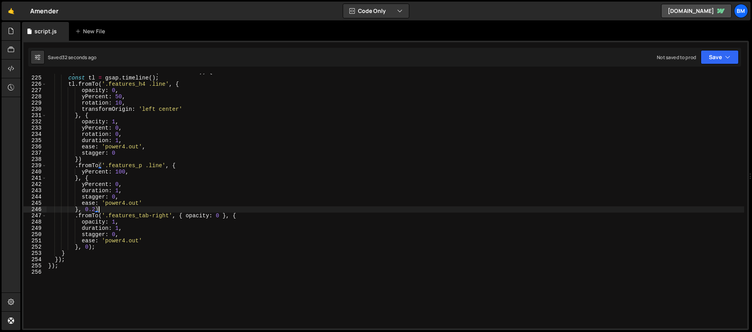
click at [221, 217] on div "if ( ! link . classList . contains ( 'w--current' )) { const tl = gsap . timeli…" at bounding box center [396, 203] width 698 height 268
click at [136, 223] on div "if ( ! link . classList . contains ( 'w--current' )) { const tl = gsap . timeli…" at bounding box center [396, 203] width 698 height 268
type textarea "opacity: 1,"
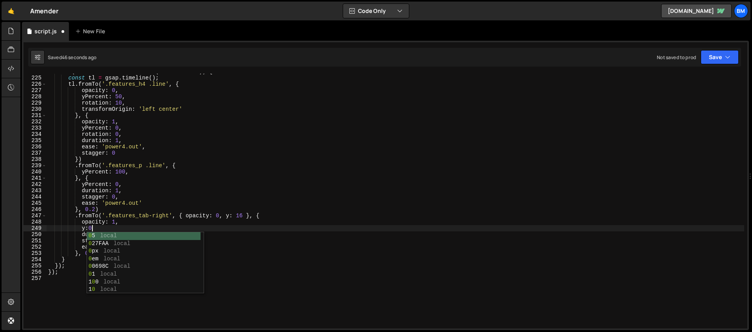
scroll to position [0, 3]
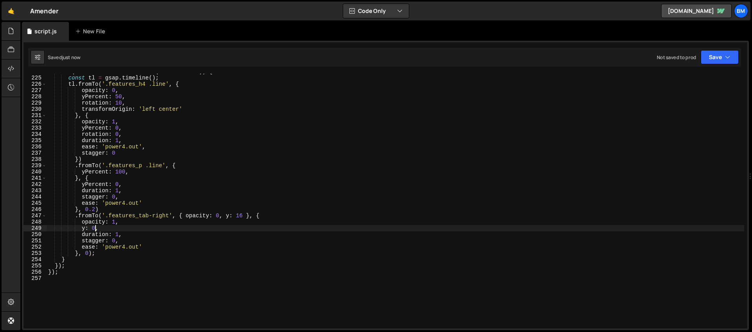
type textarea "y: 0,"
